Goal: Task Accomplishment & Management: Manage account settings

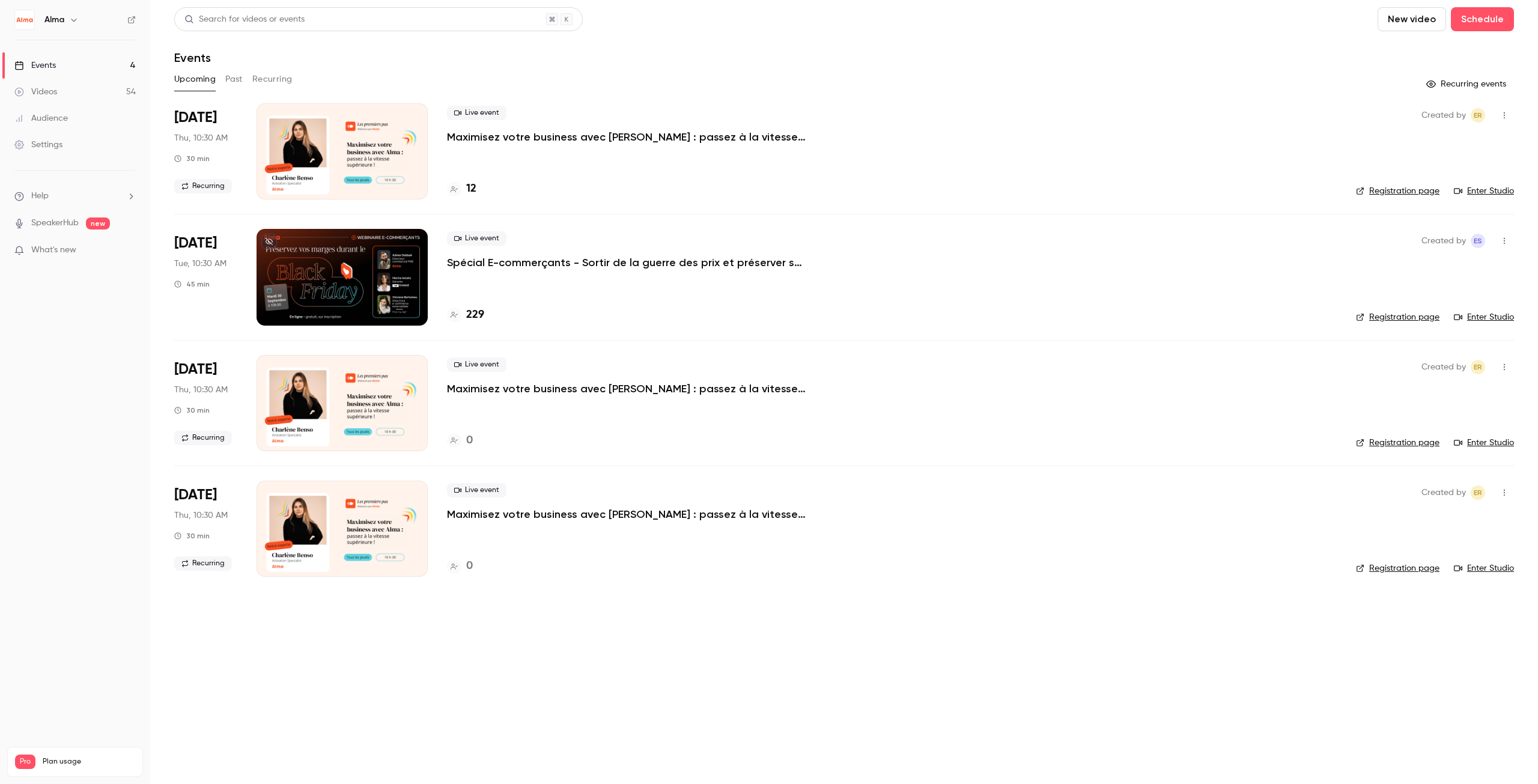
click at [512, 264] on p "Spécial E-commerçants - Sortir de la guerre des prix et préserver ses marges pe…" at bounding box center [627, 262] width 360 height 15
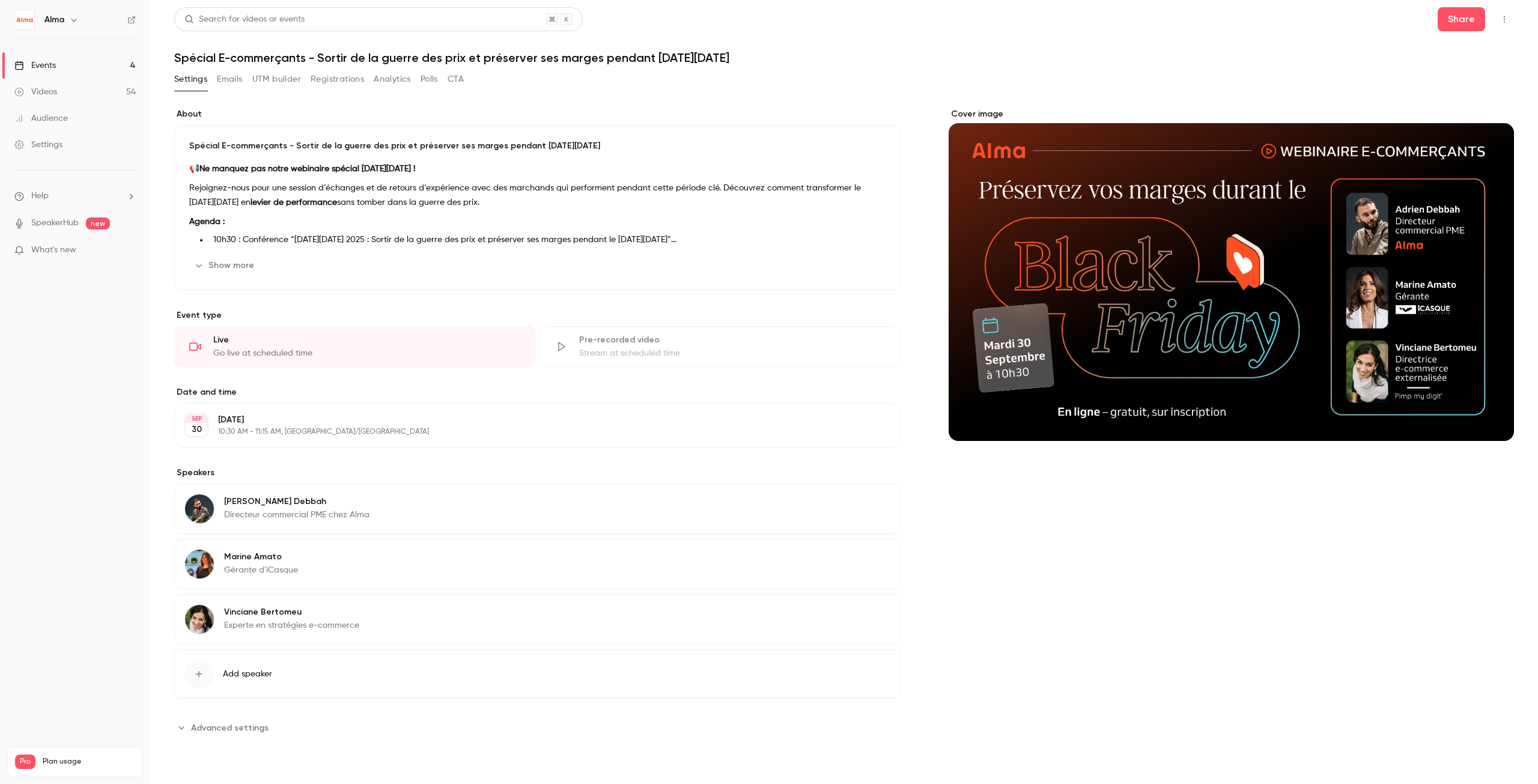
click at [343, 81] on button "Registrations" at bounding box center [337, 78] width 53 height 19
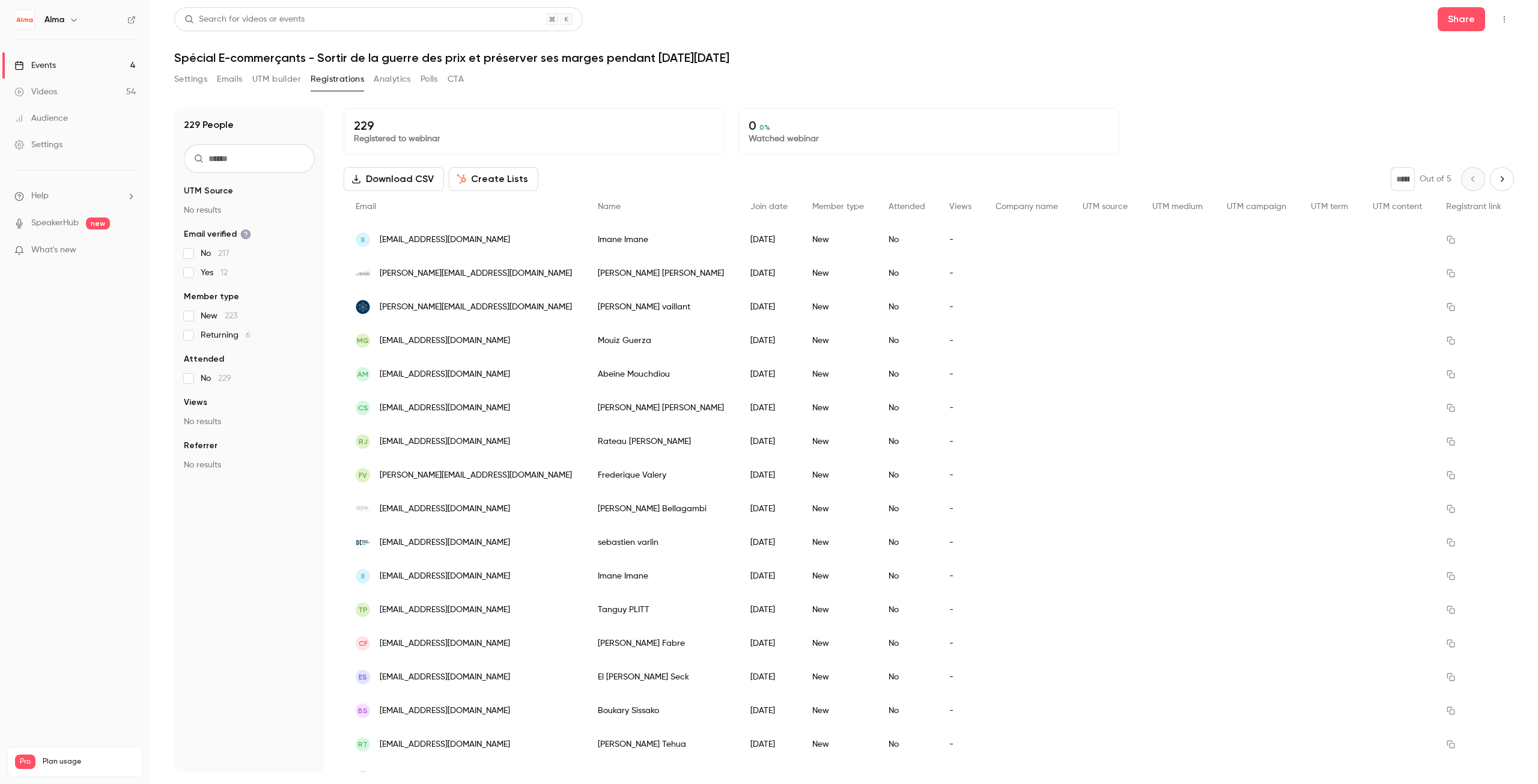
click at [486, 180] on button "Create Lists" at bounding box center [493, 179] width 90 height 24
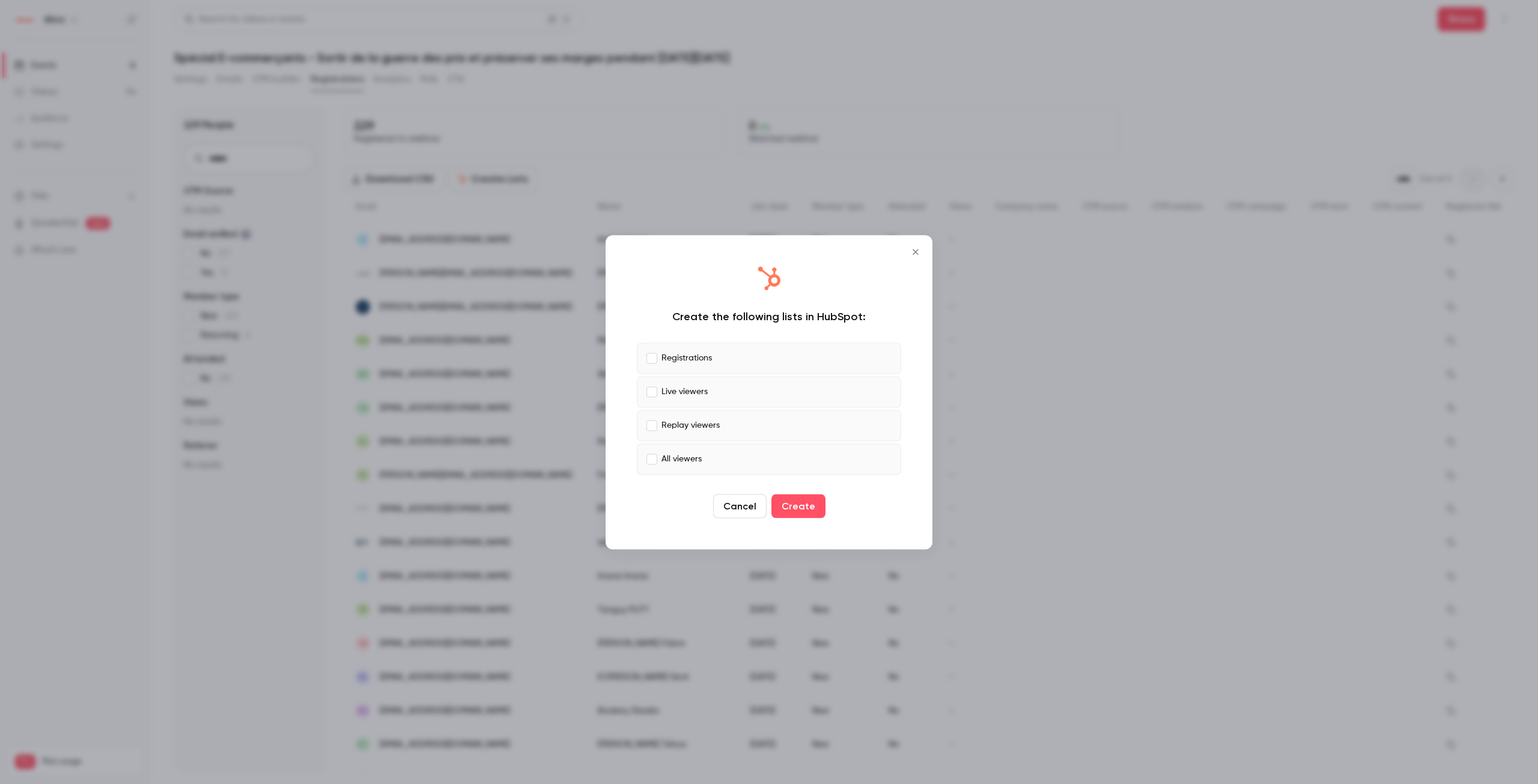
click at [916, 250] on icon "Close" at bounding box center [915, 252] width 6 height 6
